Goal: Information Seeking & Learning: Learn about a topic

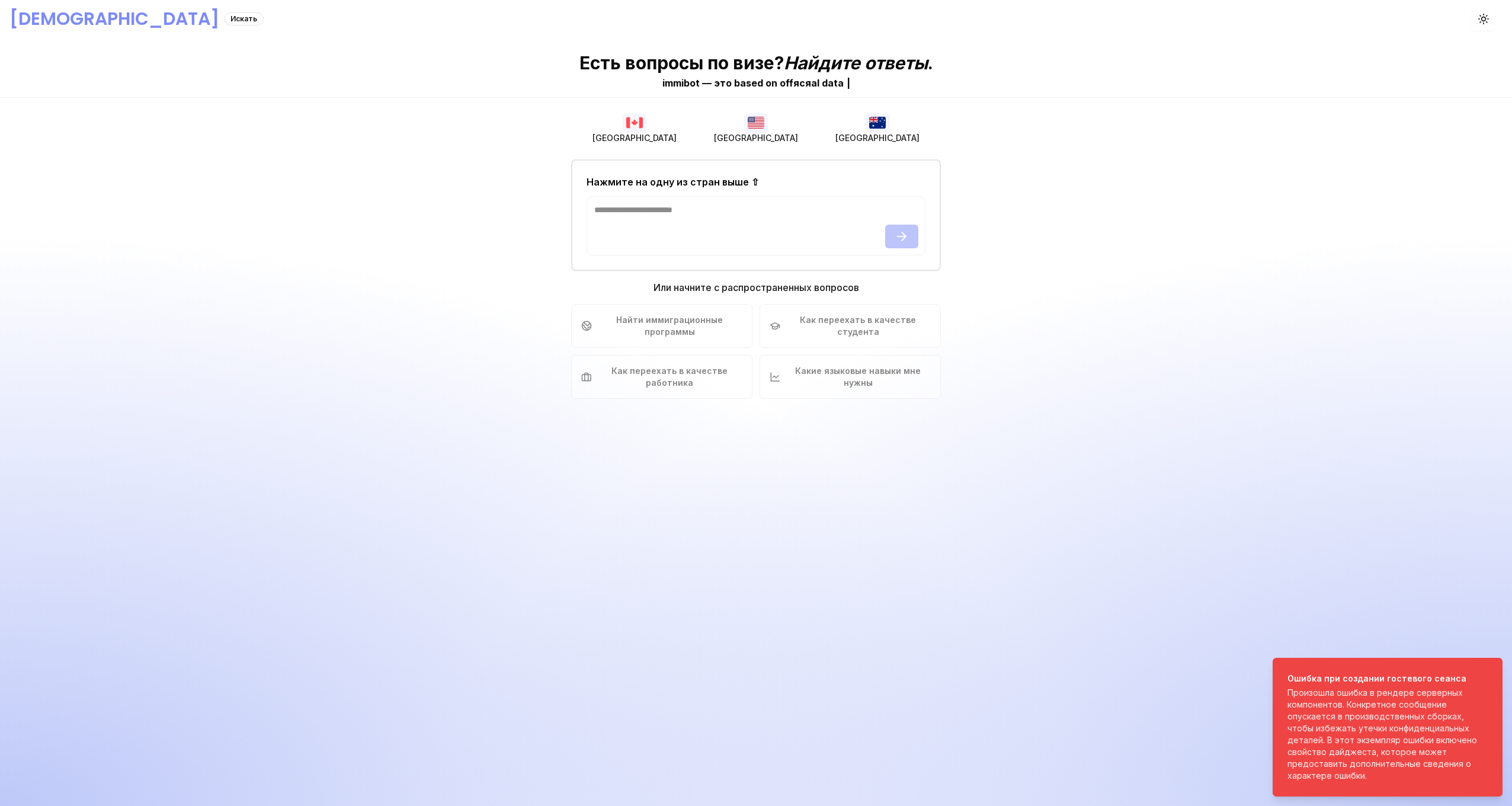
click at [761, 134] on span "США" at bounding box center [756, 138] width 84 height 12
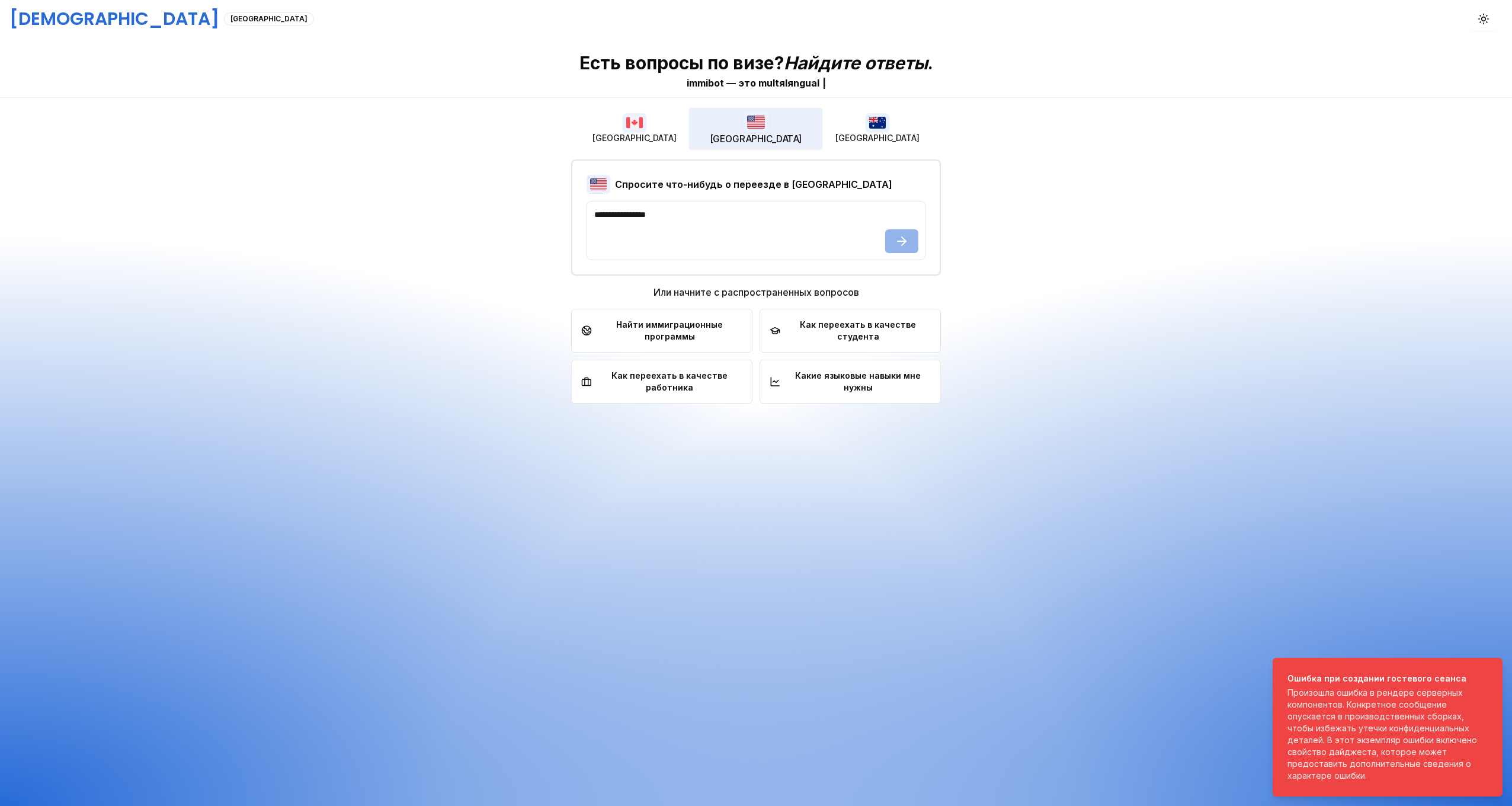
click at [646, 125] on img "button" at bounding box center [635, 122] width 24 height 19
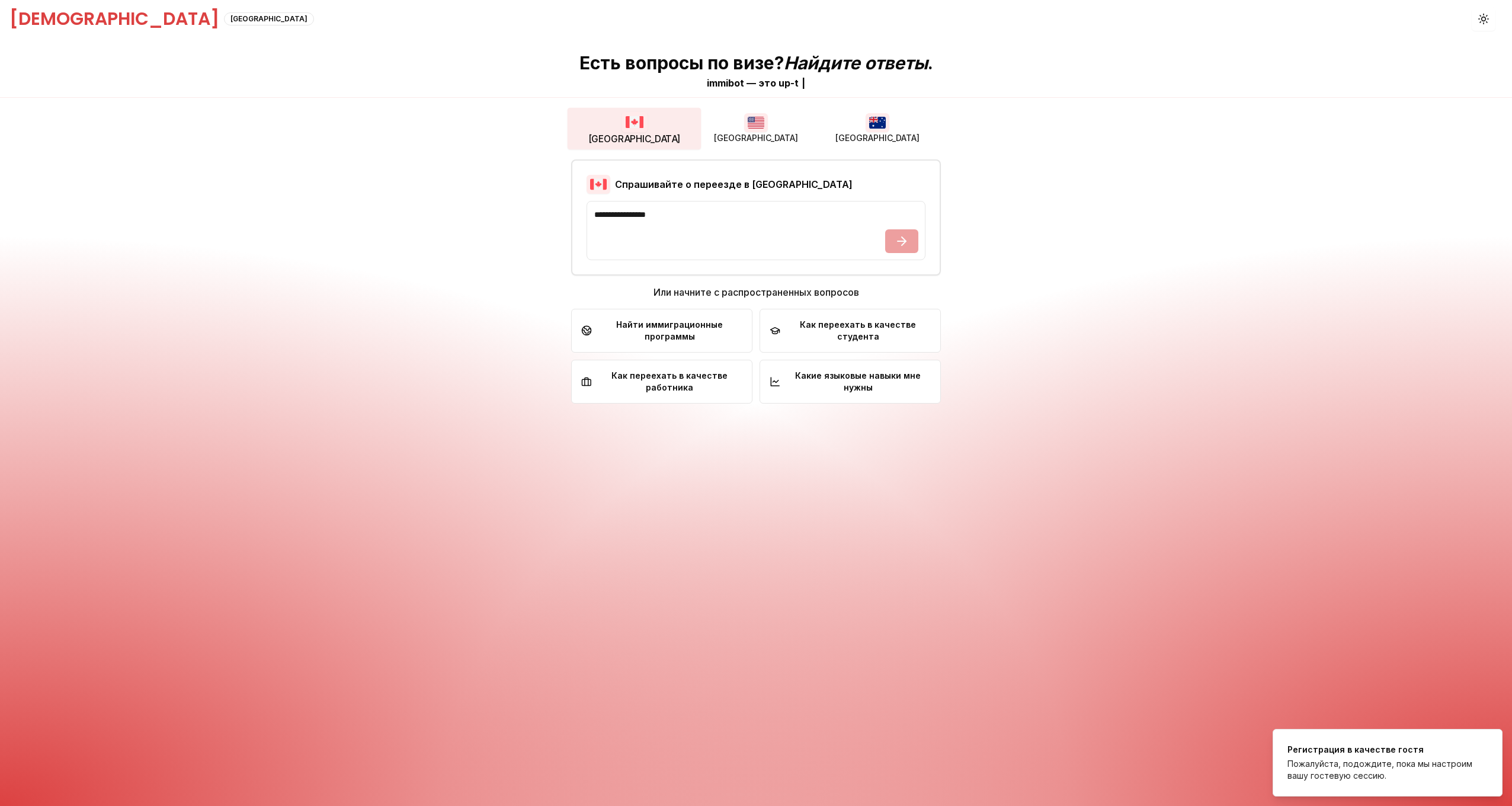
click at [779, 139] on button "США" at bounding box center [756, 129] width 122 height 38
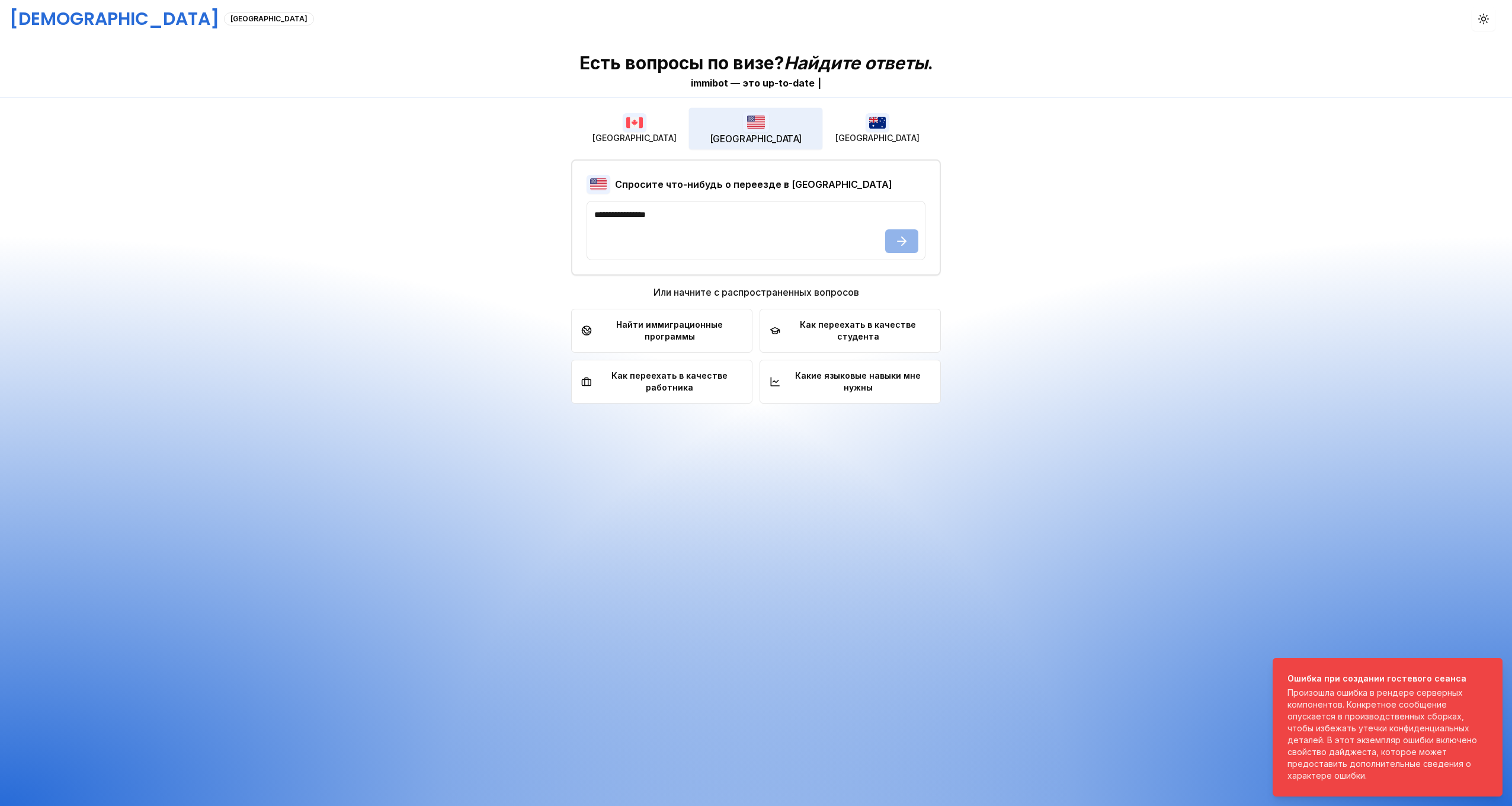
click at [870, 138] on span "Австралия" at bounding box center [877, 138] width 84 height 12
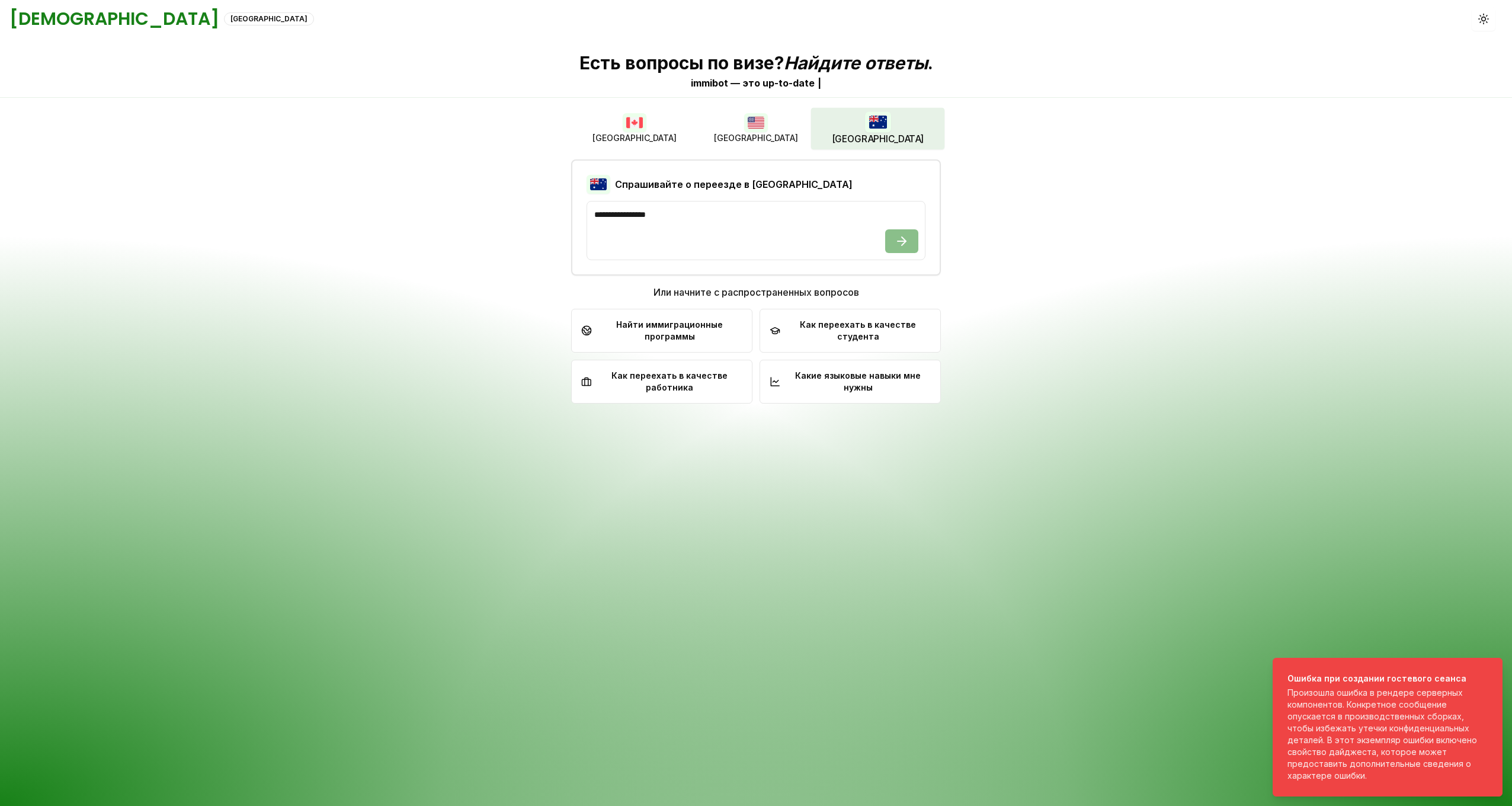
click at [641, 131] on img "button" at bounding box center [635, 122] width 24 height 19
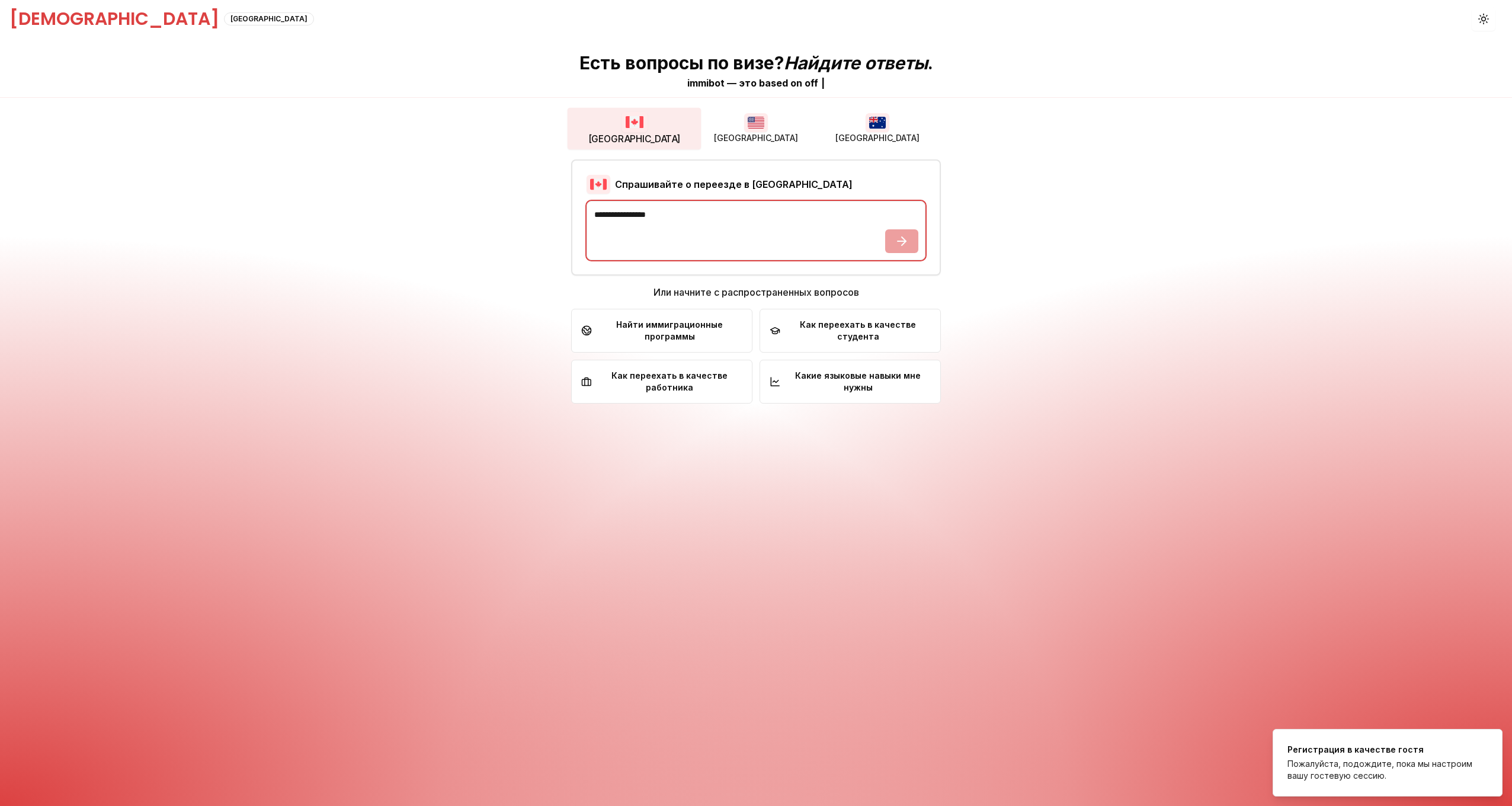
click at [884, 245] on textarea at bounding box center [756, 230] width 339 height 59
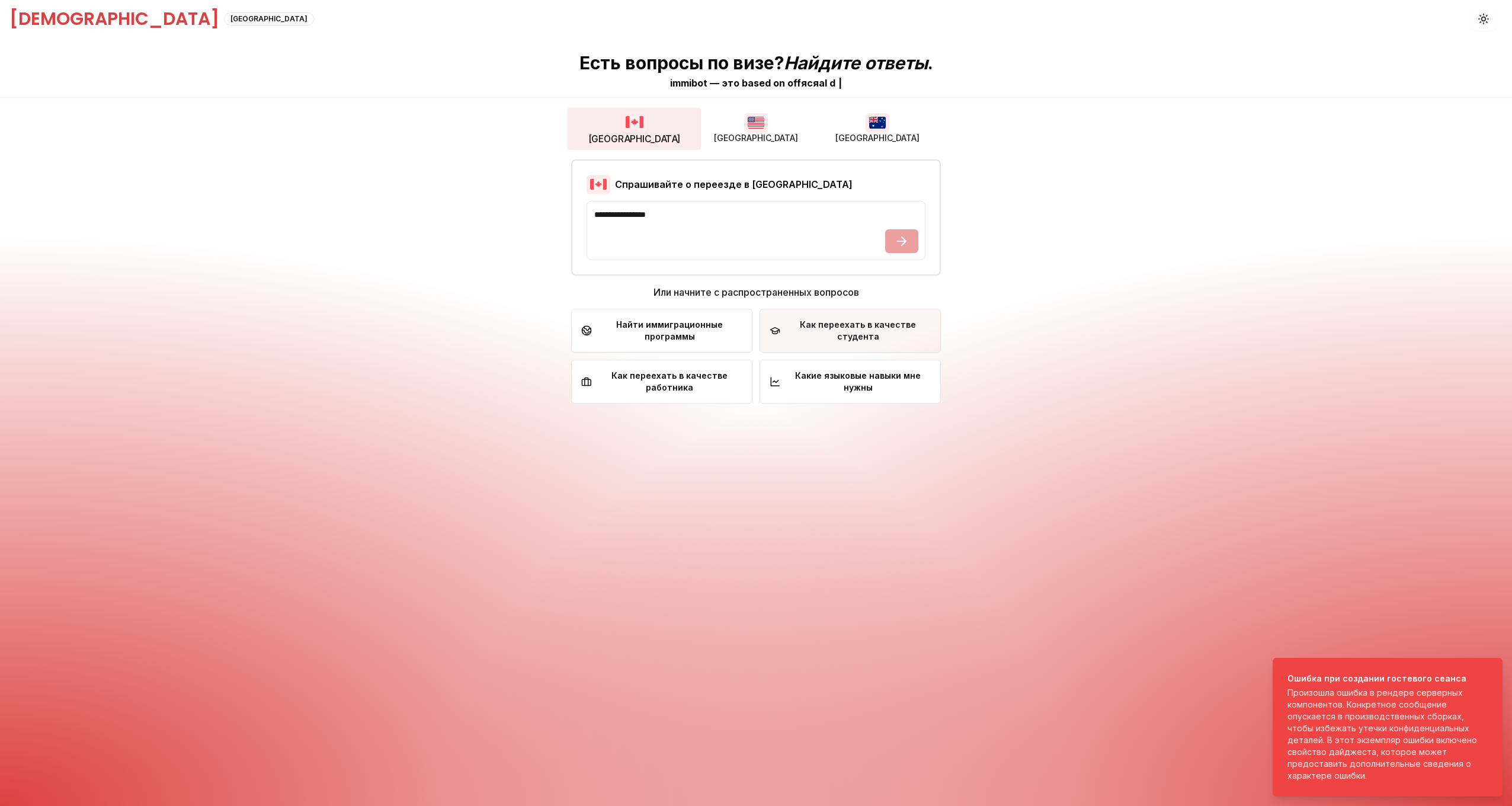
click at [818, 331] on font "Как переехать в качестве студента" at bounding box center [858, 331] width 146 height 24
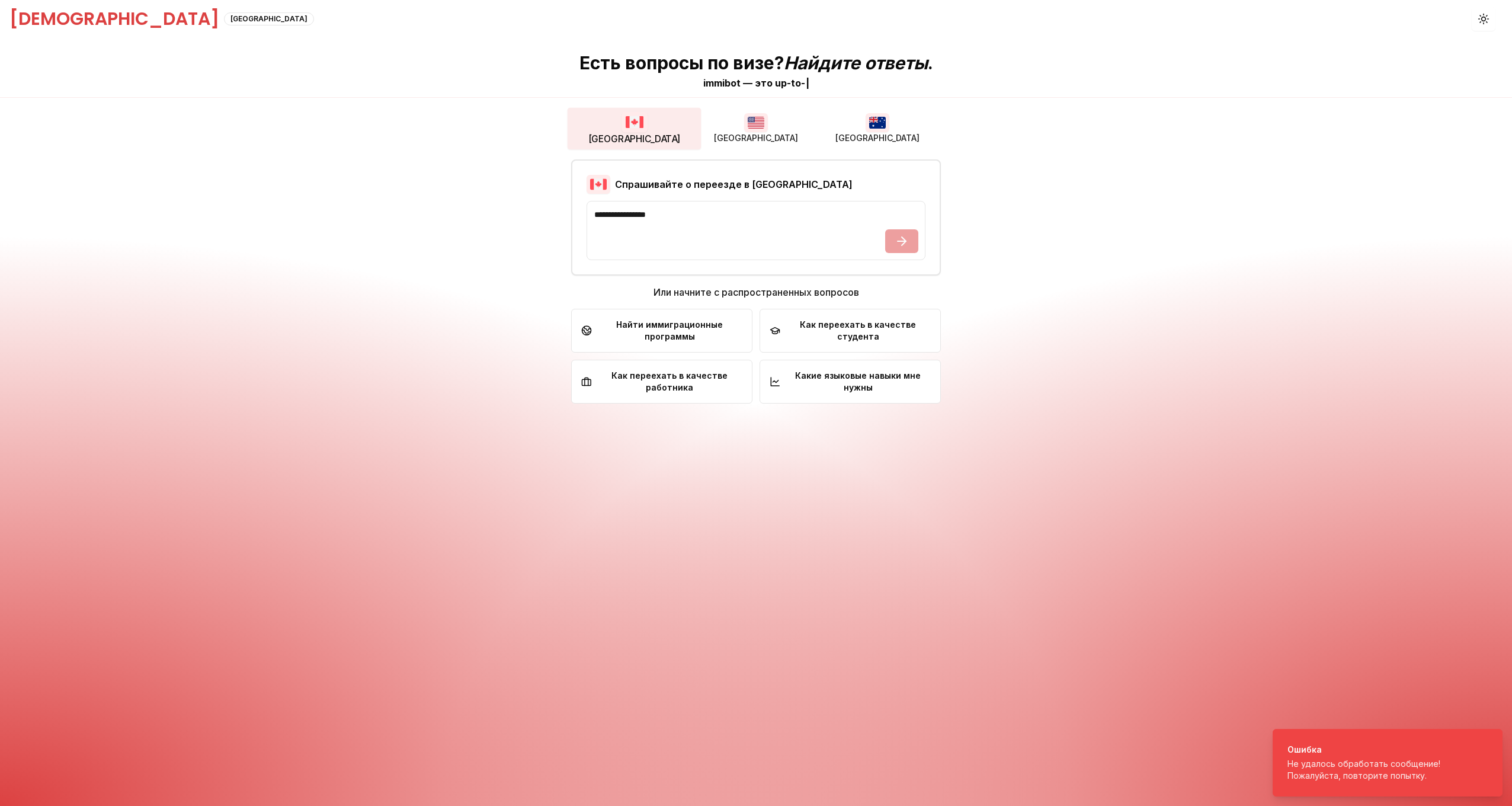
click at [818, 331] on font "Как переехать в качестве студента" at bounding box center [858, 331] width 146 height 24
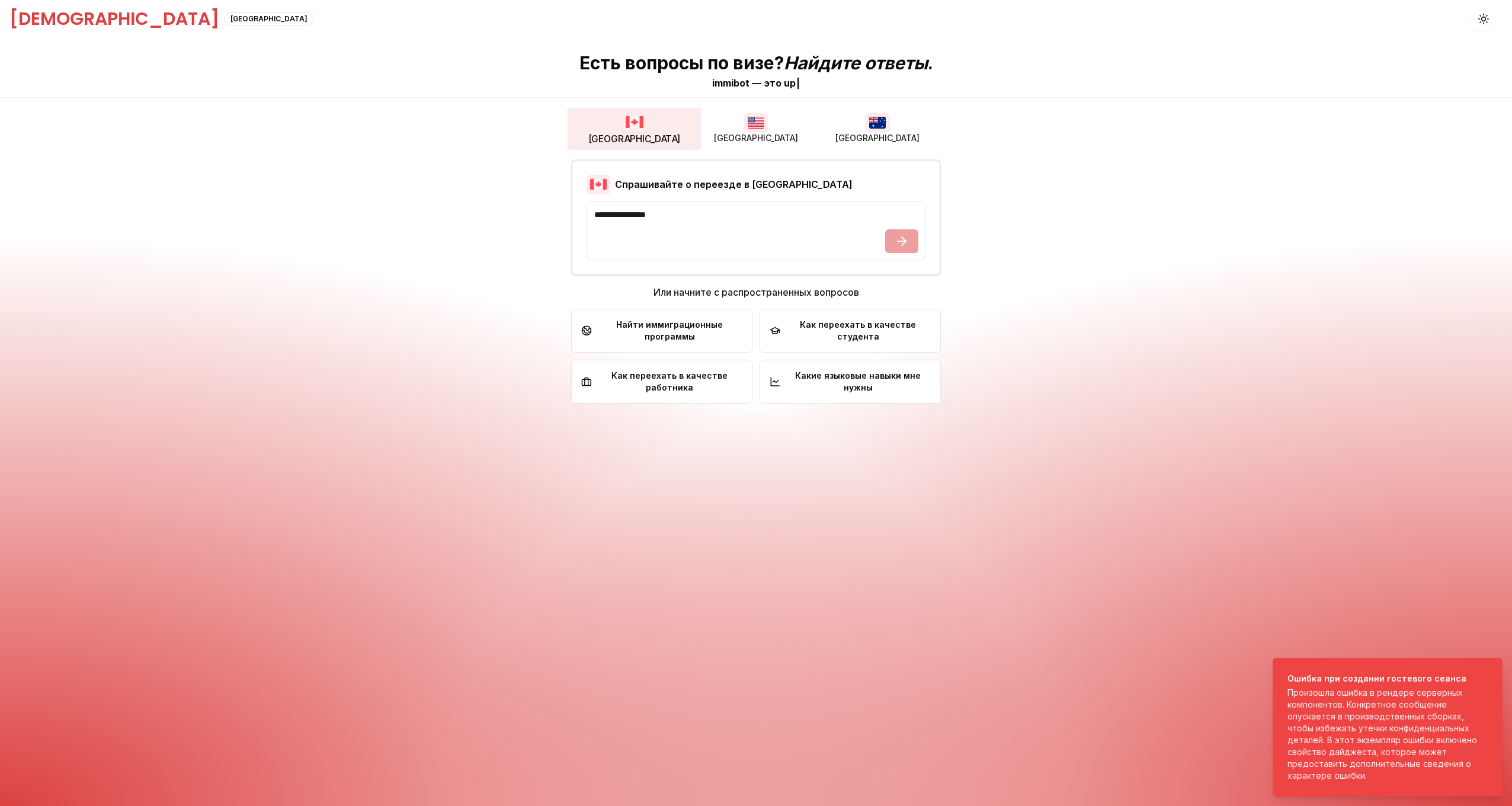
click at [818, 331] on font "Как переехать в качестве студента" at bounding box center [858, 331] width 146 height 24
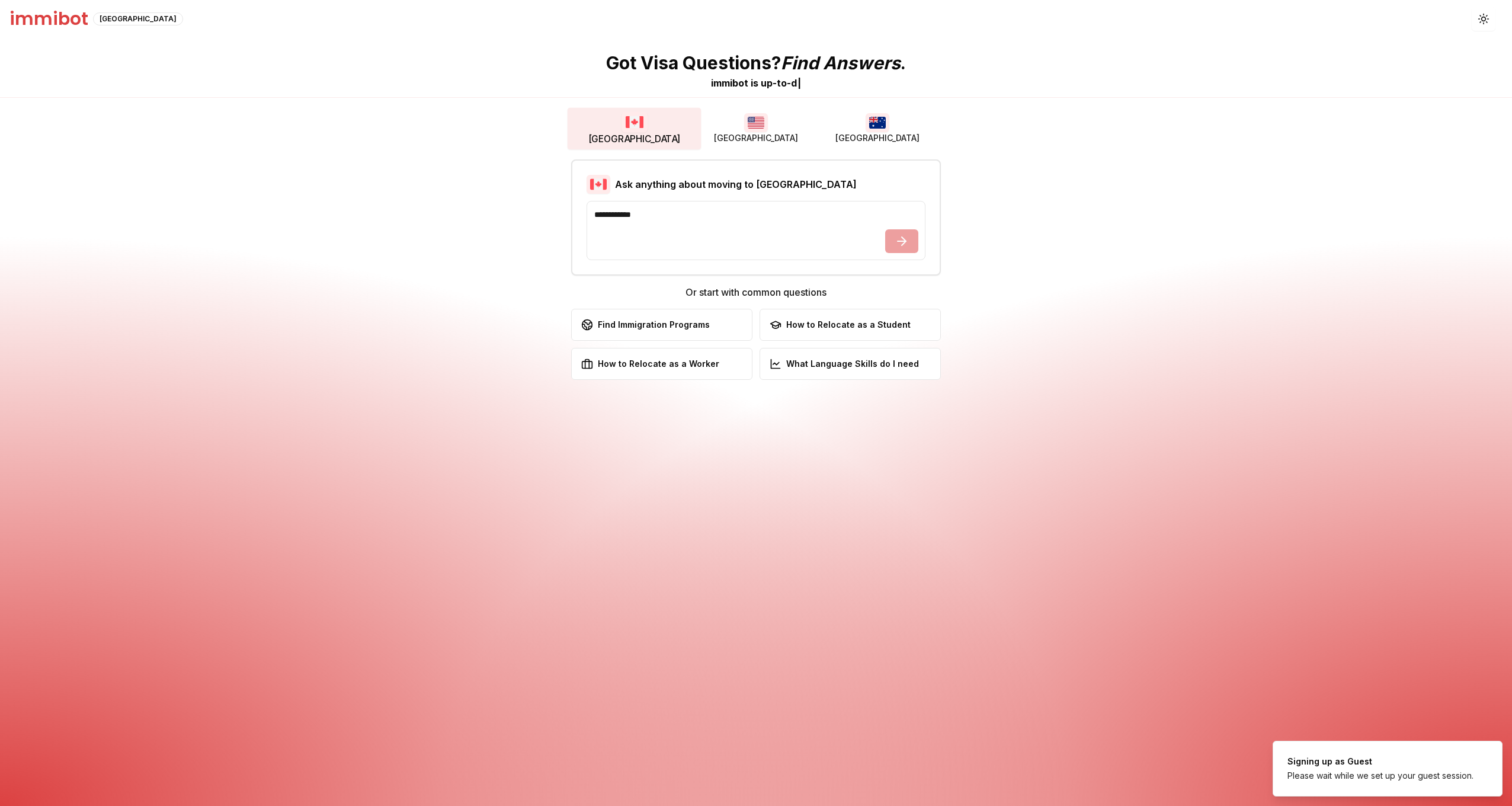
click at [631, 133] on span "[GEOGRAPHIC_DATA]" at bounding box center [634, 139] width 92 height 13
click at [841, 328] on div "How to Relocate as a Student" at bounding box center [840, 325] width 141 height 12
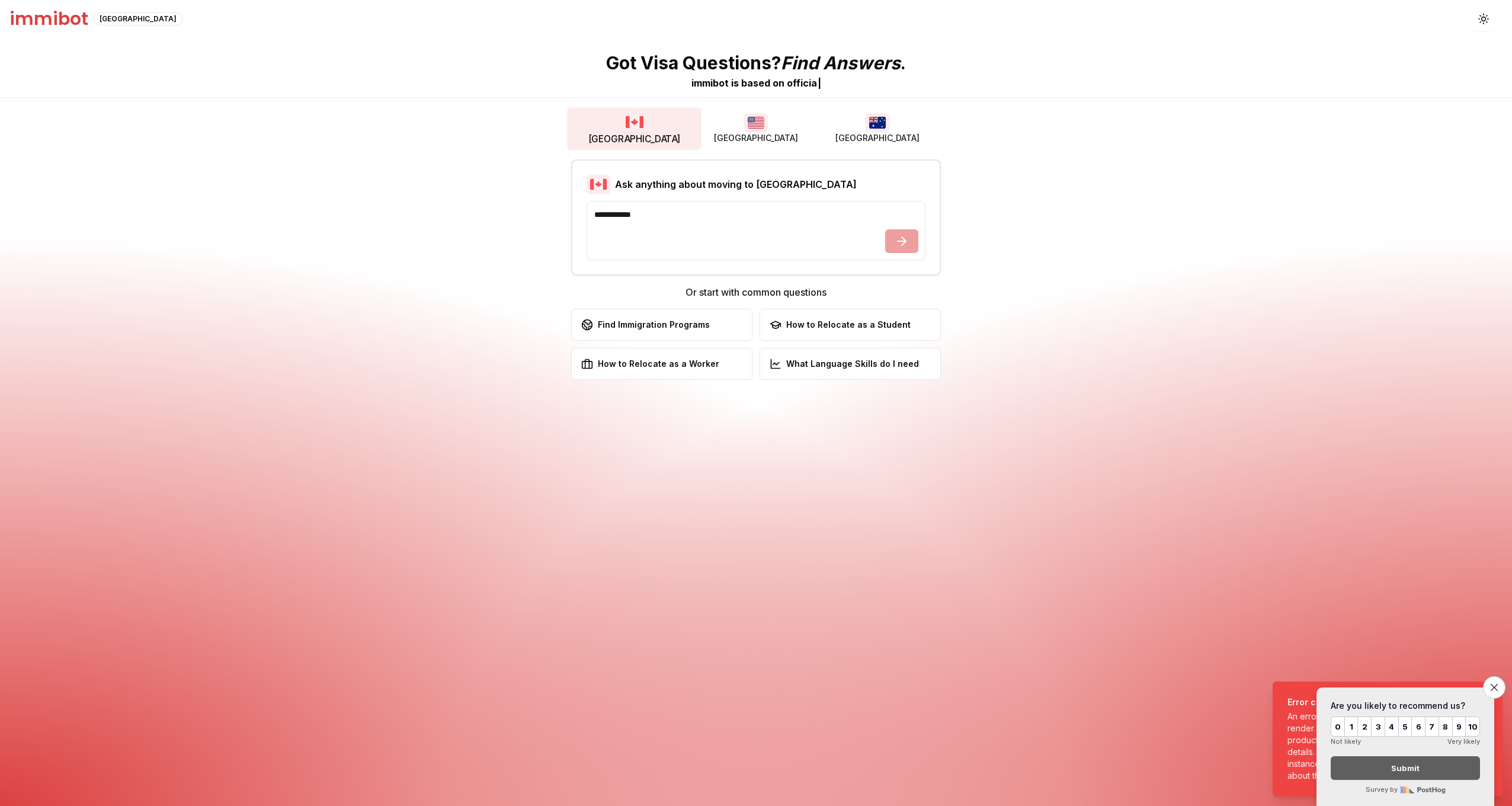
click at [1385, 150] on div "Got Visa Questions? Find Answers . immibot is b a s e d o n o f f i c i a | [GE…" at bounding box center [756, 422] width 1512 height 768
click at [824, 325] on div "How to Relocate as a Student" at bounding box center [840, 325] width 141 height 12
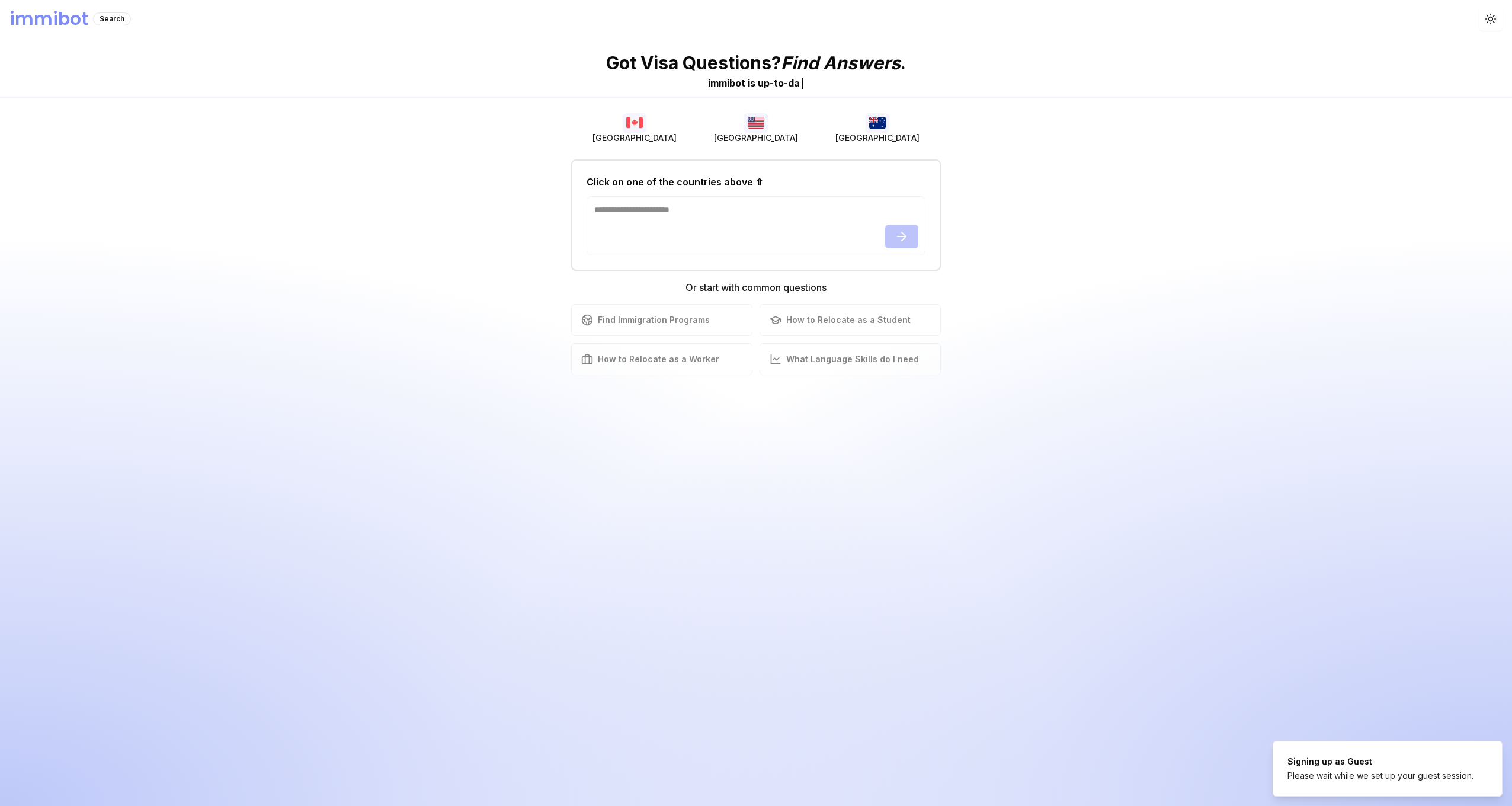
click at [644, 130] on img "button" at bounding box center [635, 122] width 24 height 19
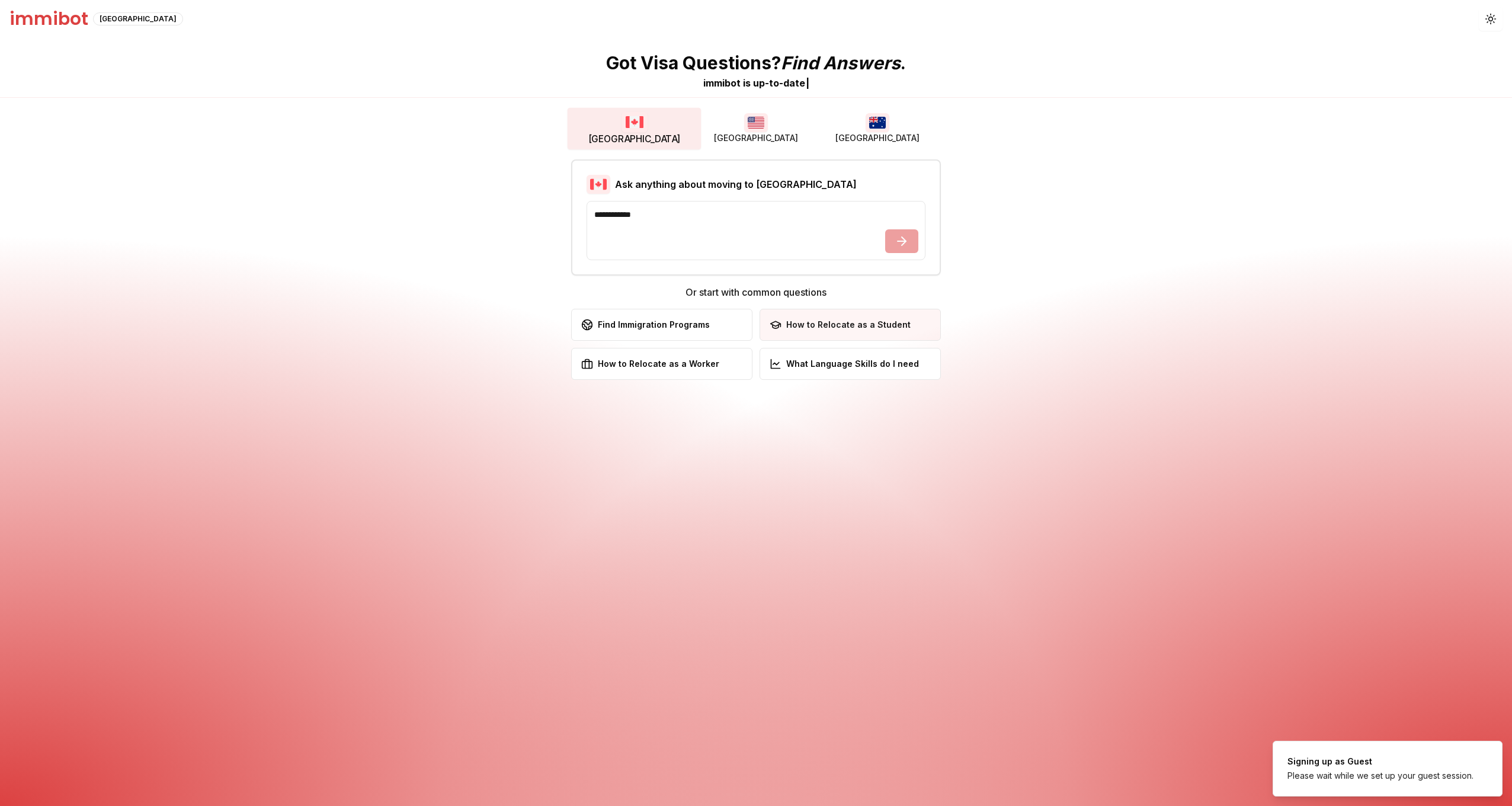
click at [833, 317] on button "How to Relocate as a Student Learn about student visa options" at bounding box center [850, 325] width 181 height 32
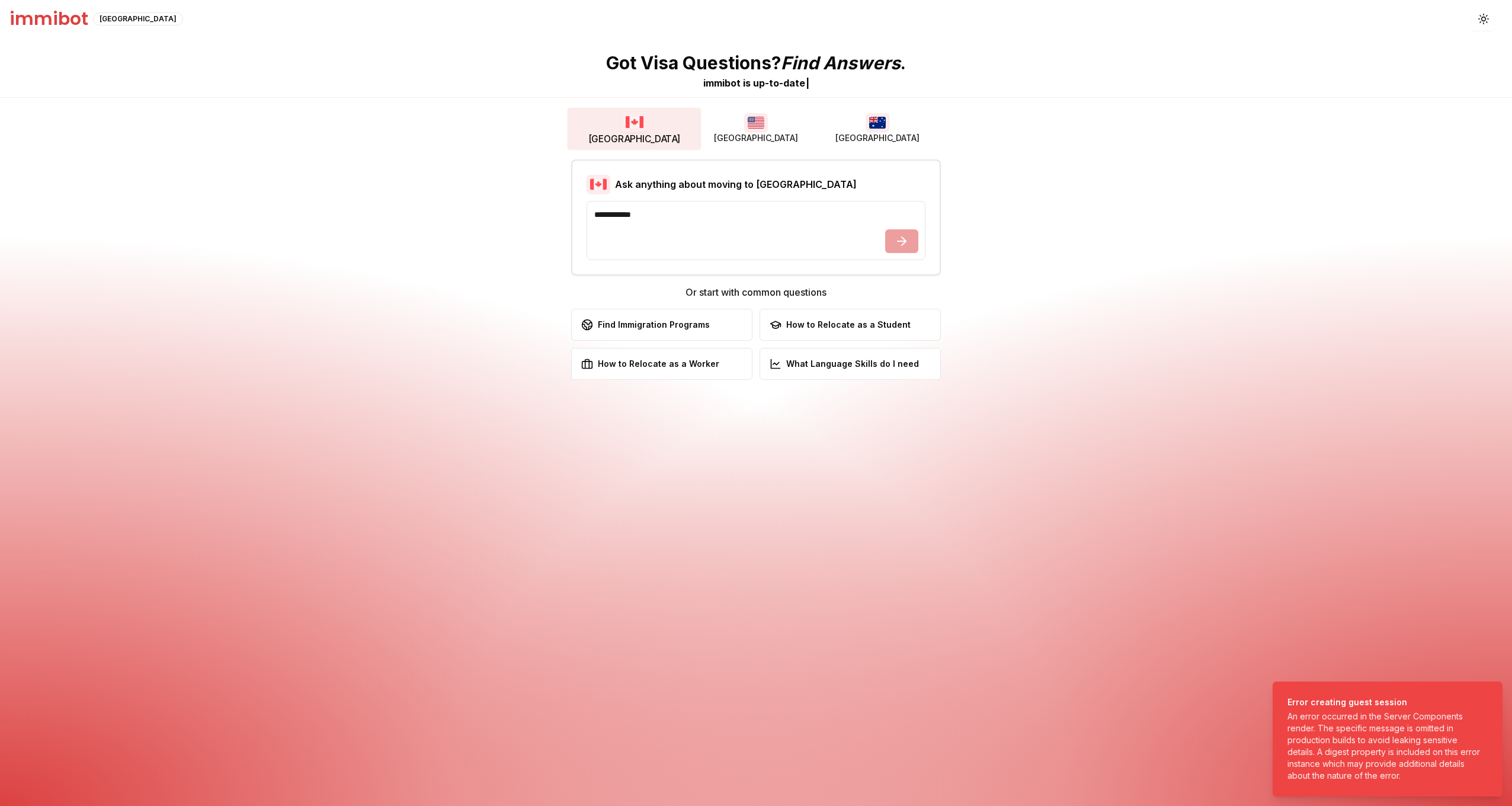
click at [42, 19] on h1 "immibot" at bounding box center [49, 19] width 79 height 22
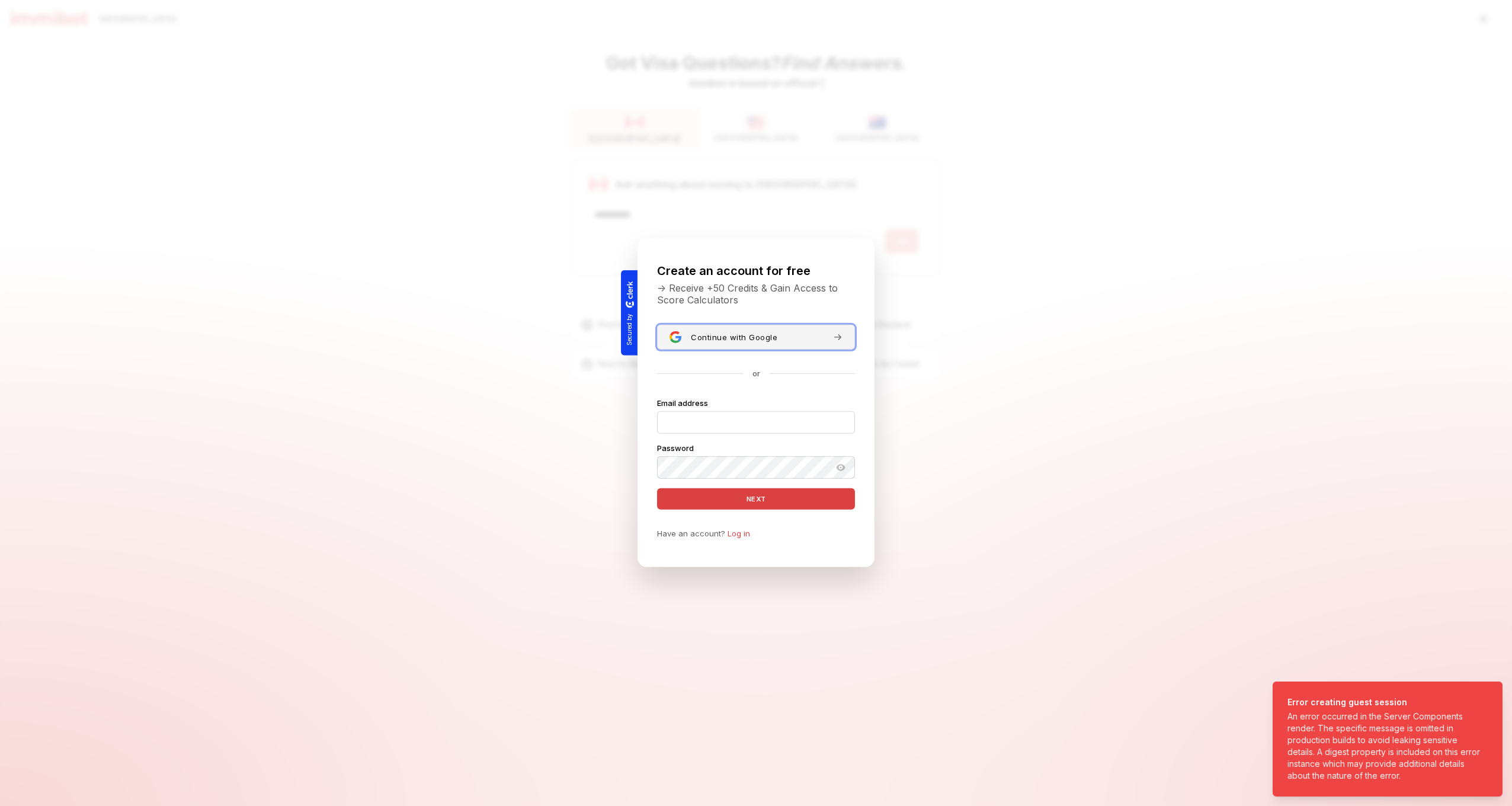
click at [679, 335] on button "Continue with Google" at bounding box center [756, 337] width 198 height 25
